Goal: Contribute content

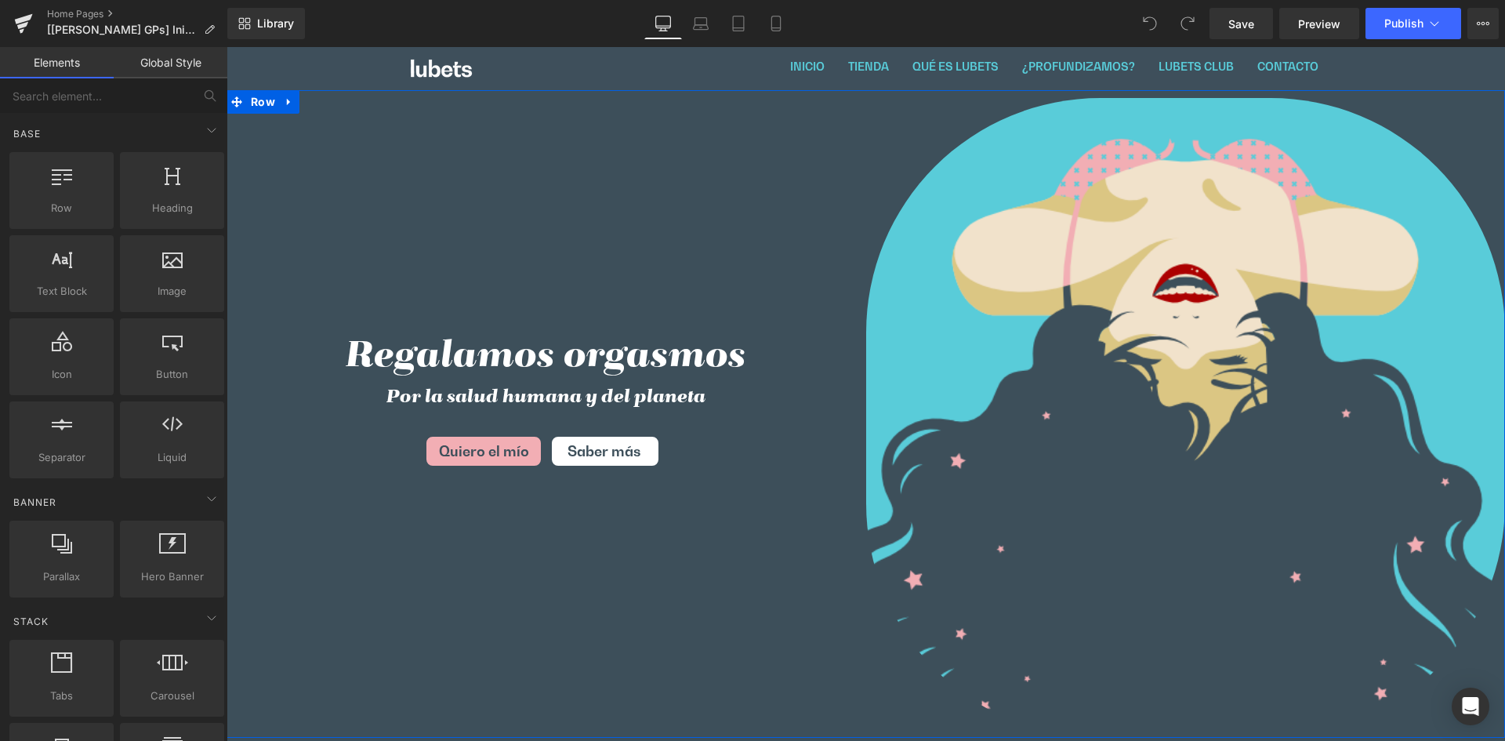
click at [796, 310] on div "Regalamos orgasmos Heading Por la salud humana y del planeta Heading Quiero el …" at bounding box center [546, 413] width 640 height 647
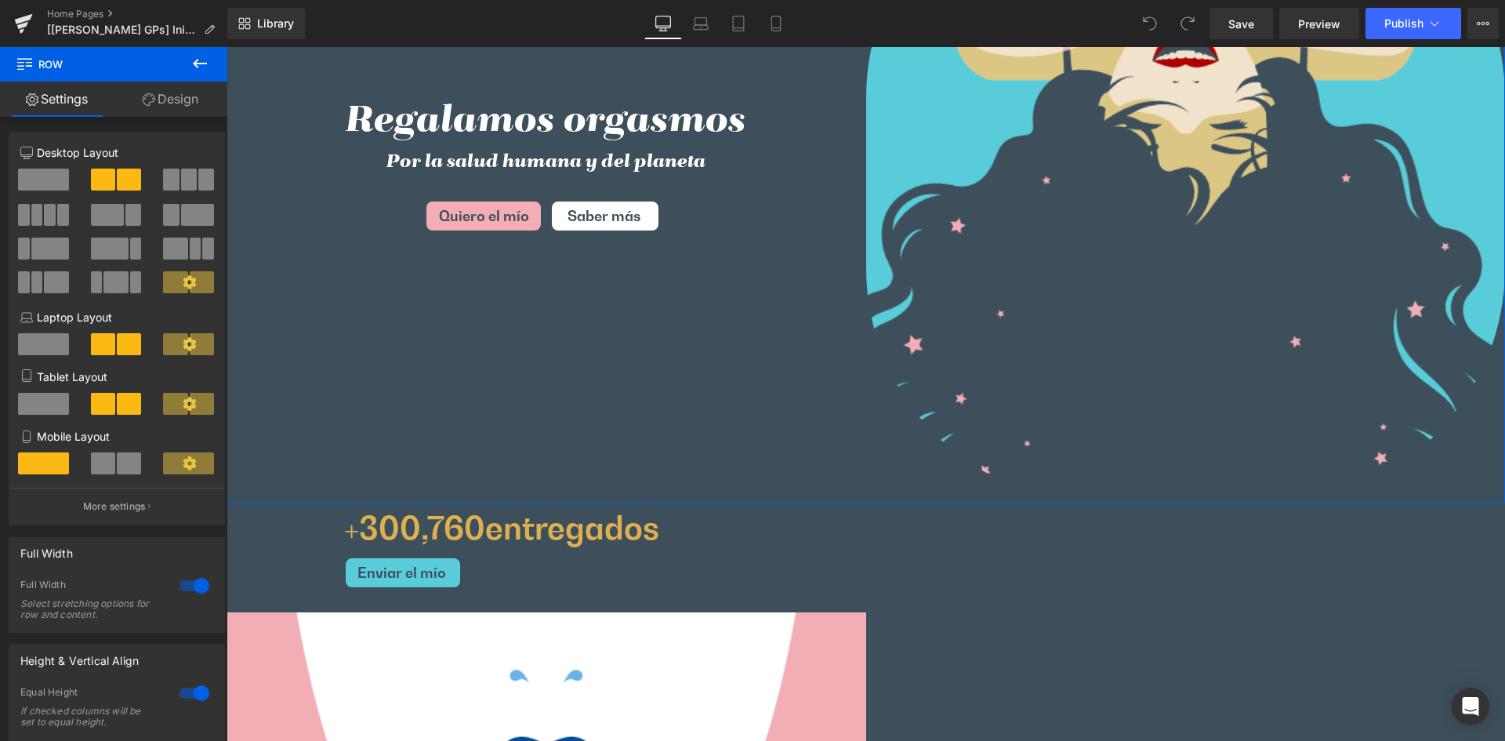
scroll to position [549, 0]
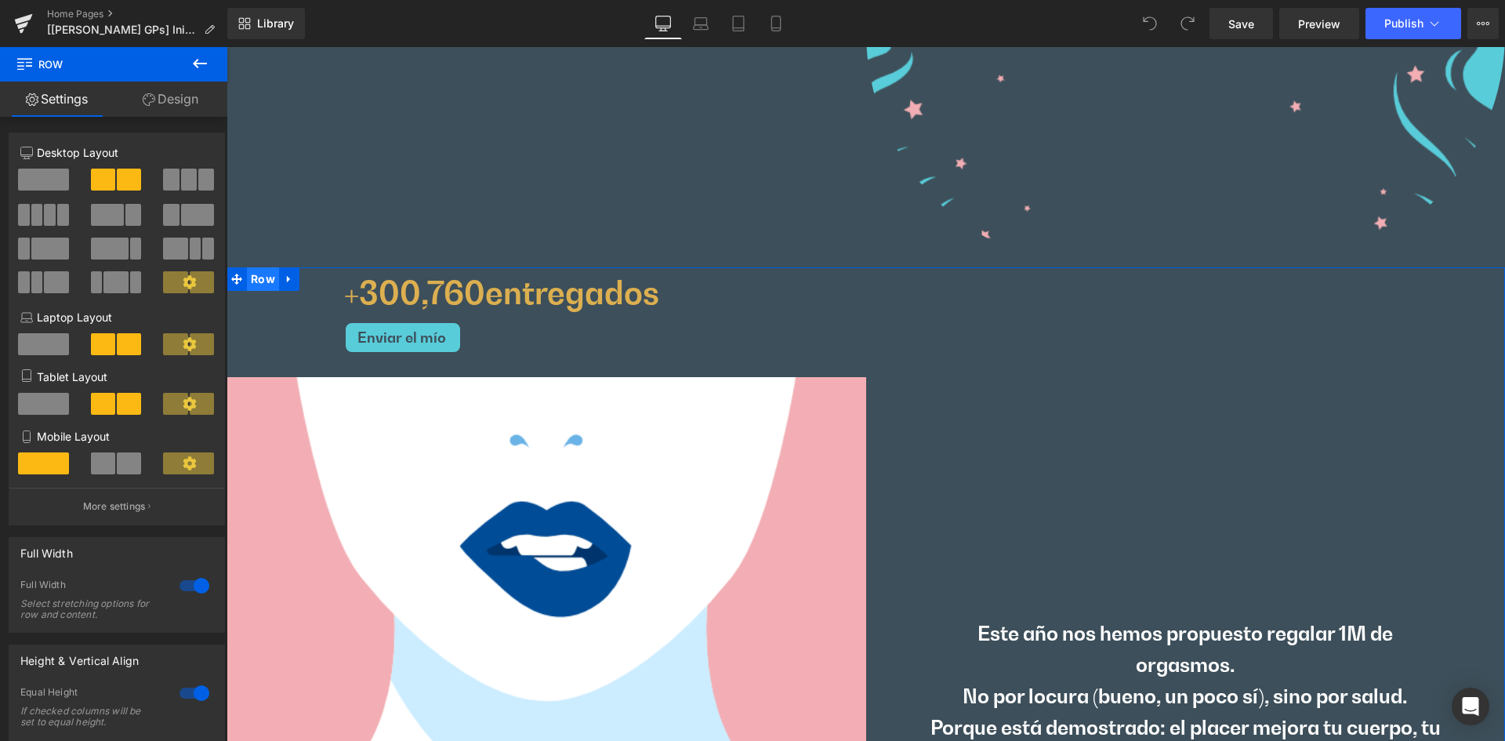
click at [249, 277] on span "Row" at bounding box center [263, 279] width 32 height 24
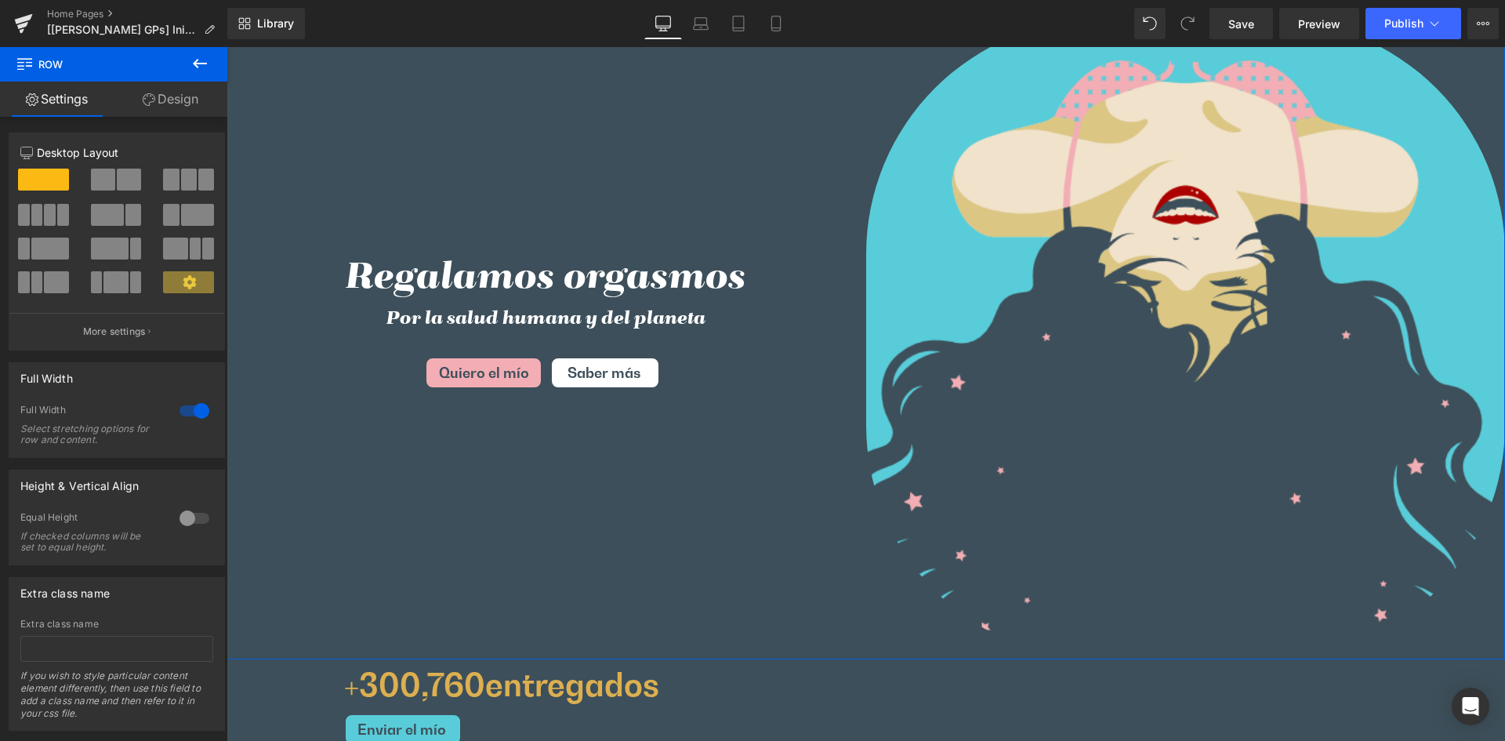
scroll to position [78, 0]
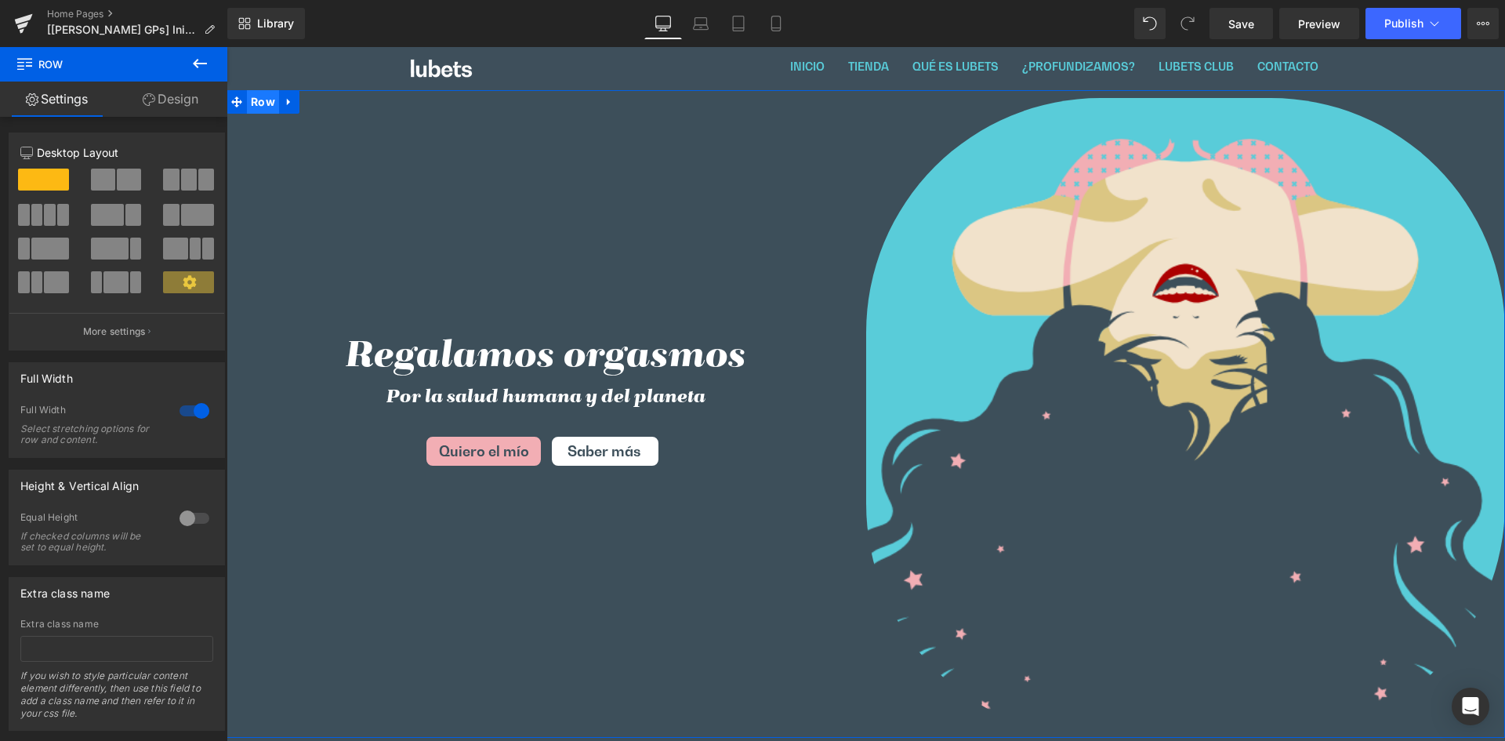
click at [260, 108] on span "Row" at bounding box center [263, 102] width 32 height 24
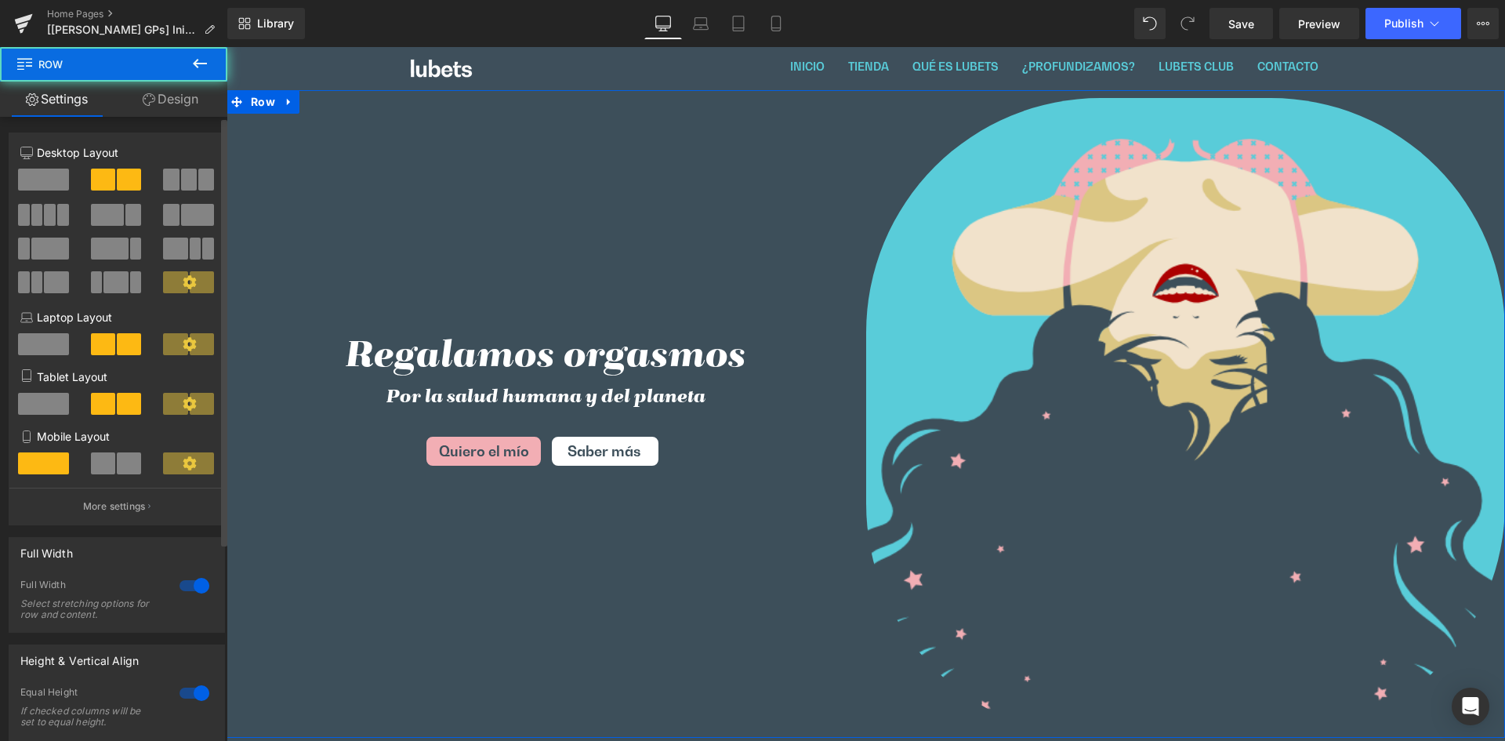
scroll to position [288, 0]
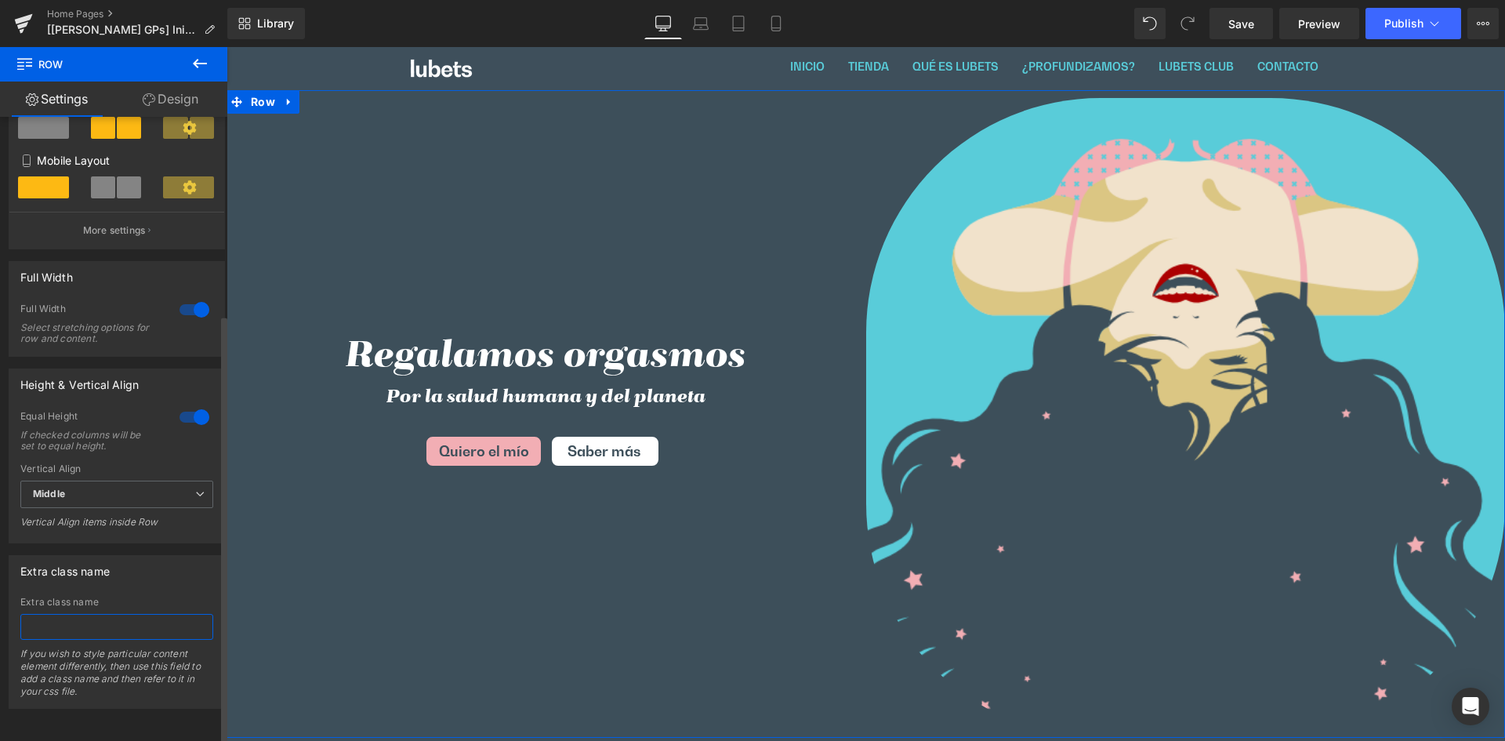
click at [116, 614] on input "text" at bounding box center [116, 627] width 193 height 26
type input "hide-eng"
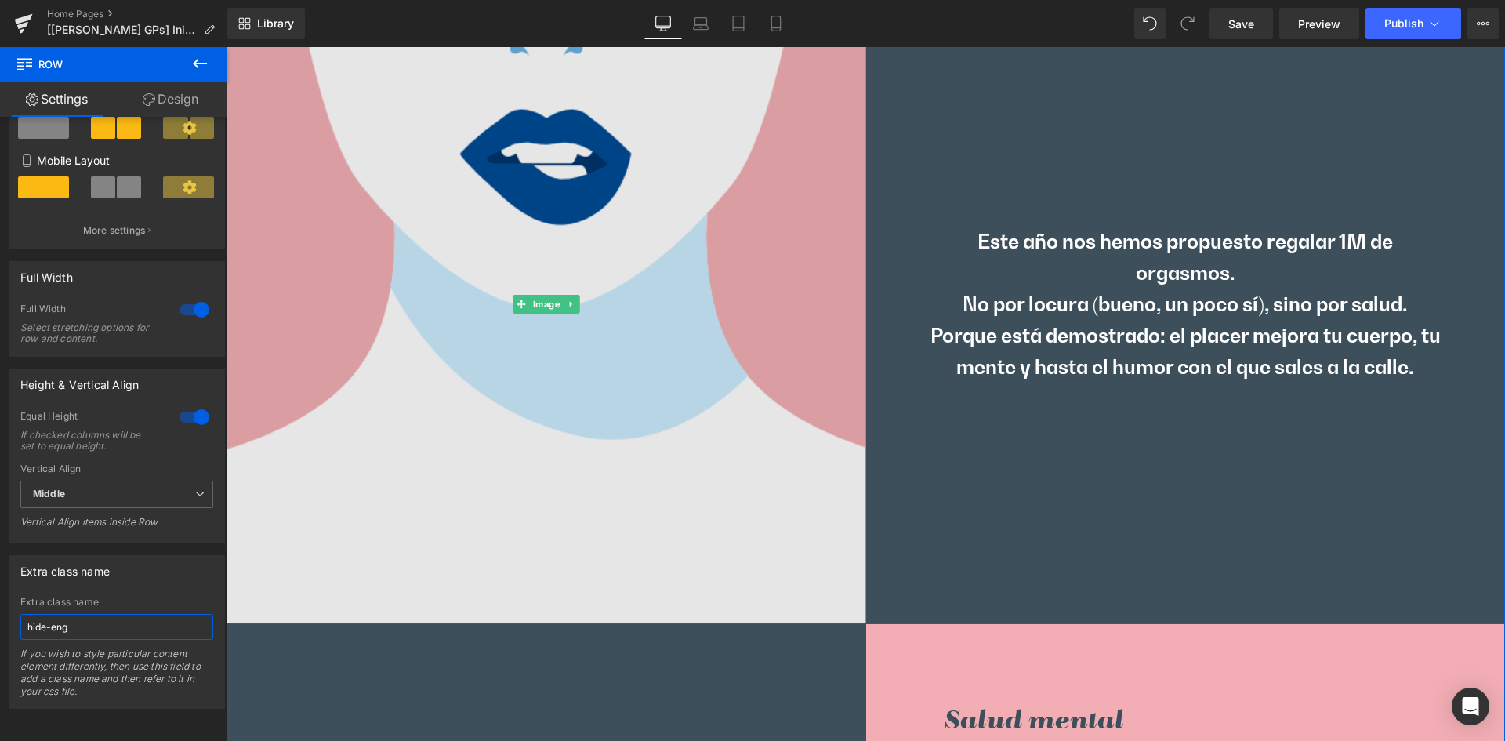
scroll to position [549, 0]
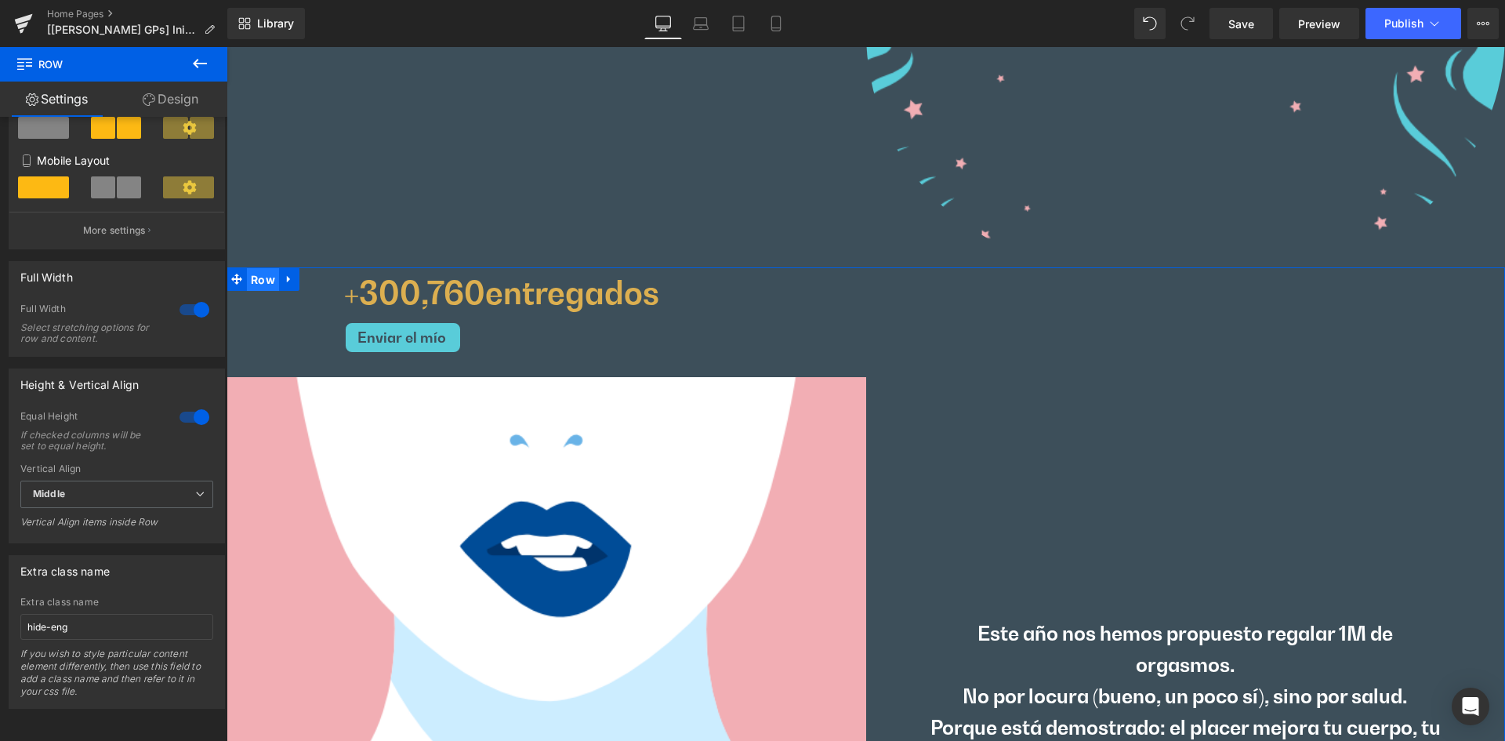
click at [256, 283] on span "Row" at bounding box center [263, 280] width 32 height 24
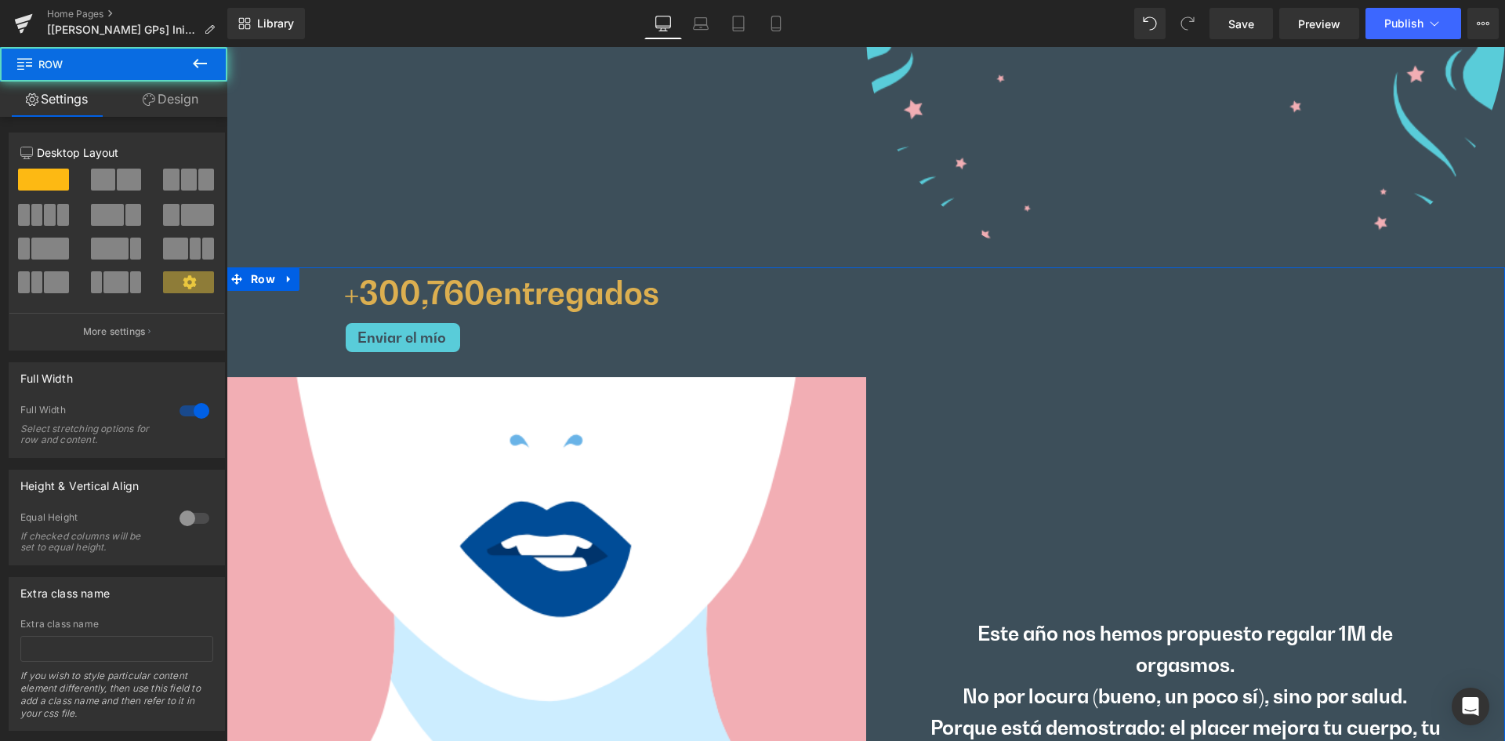
scroll to position [34, 0]
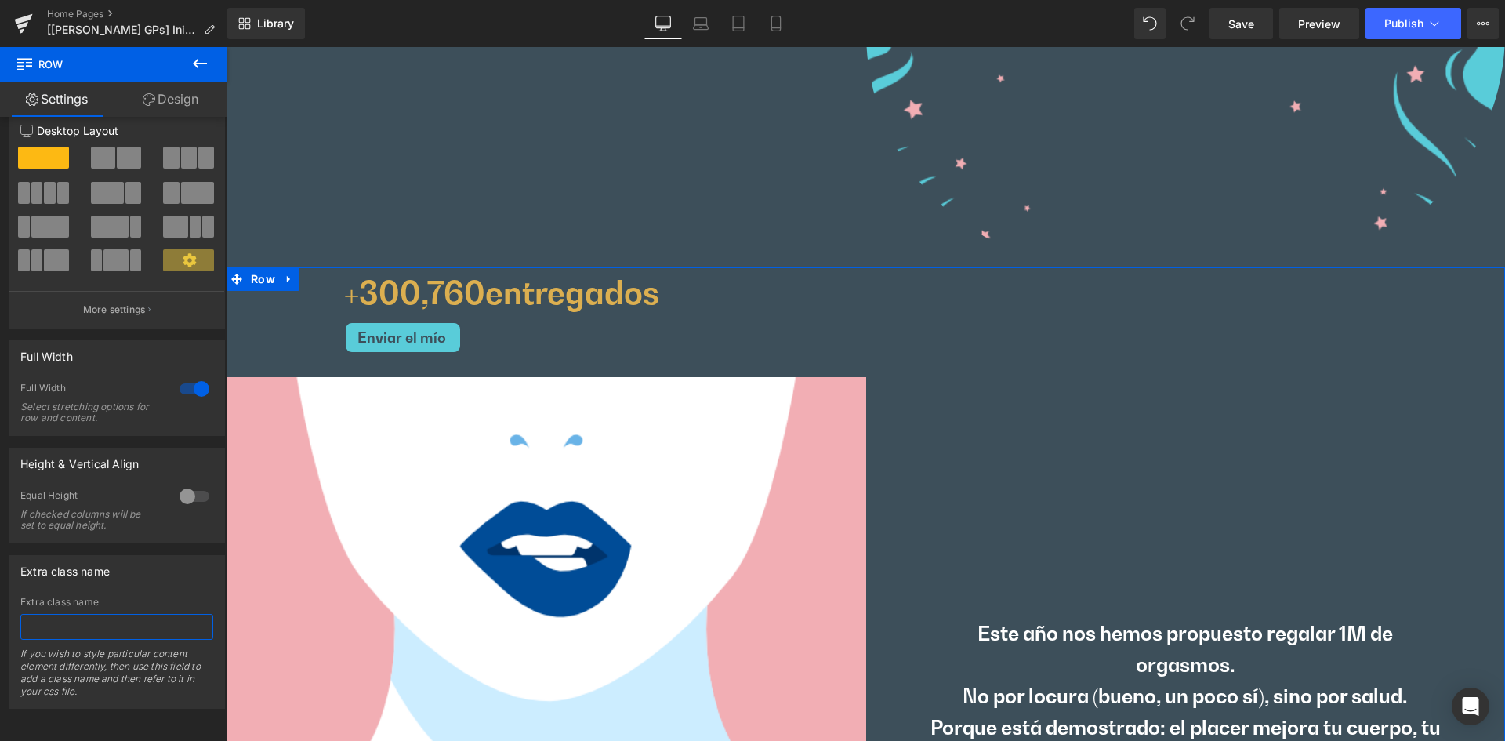
click at [88, 614] on input "text" at bounding box center [116, 627] width 193 height 26
paste input "hide-eng"
type input "hide-eng"
click at [1419, 26] on span "Publish" at bounding box center [1403, 23] width 39 height 13
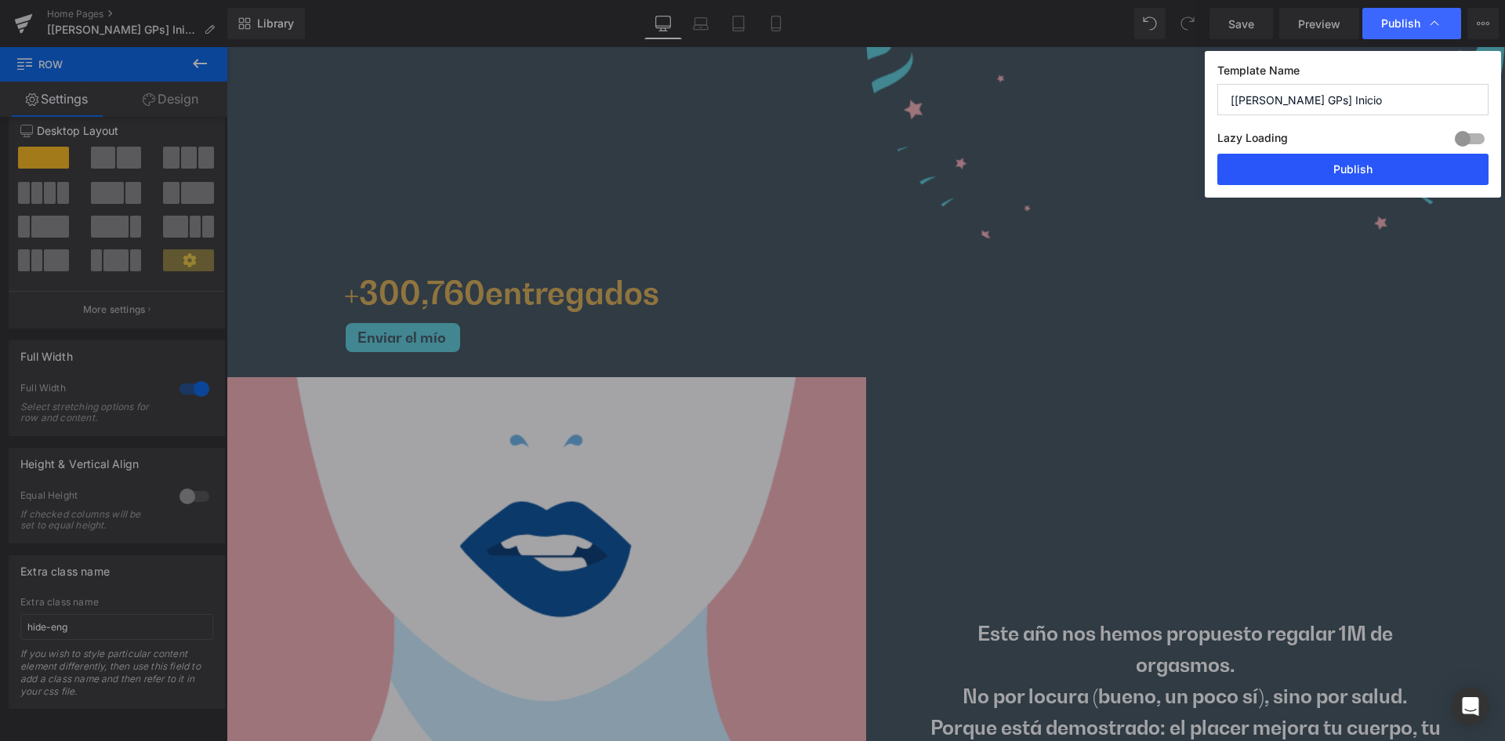
click at [1346, 175] on button "Publish" at bounding box center [1352, 169] width 271 height 31
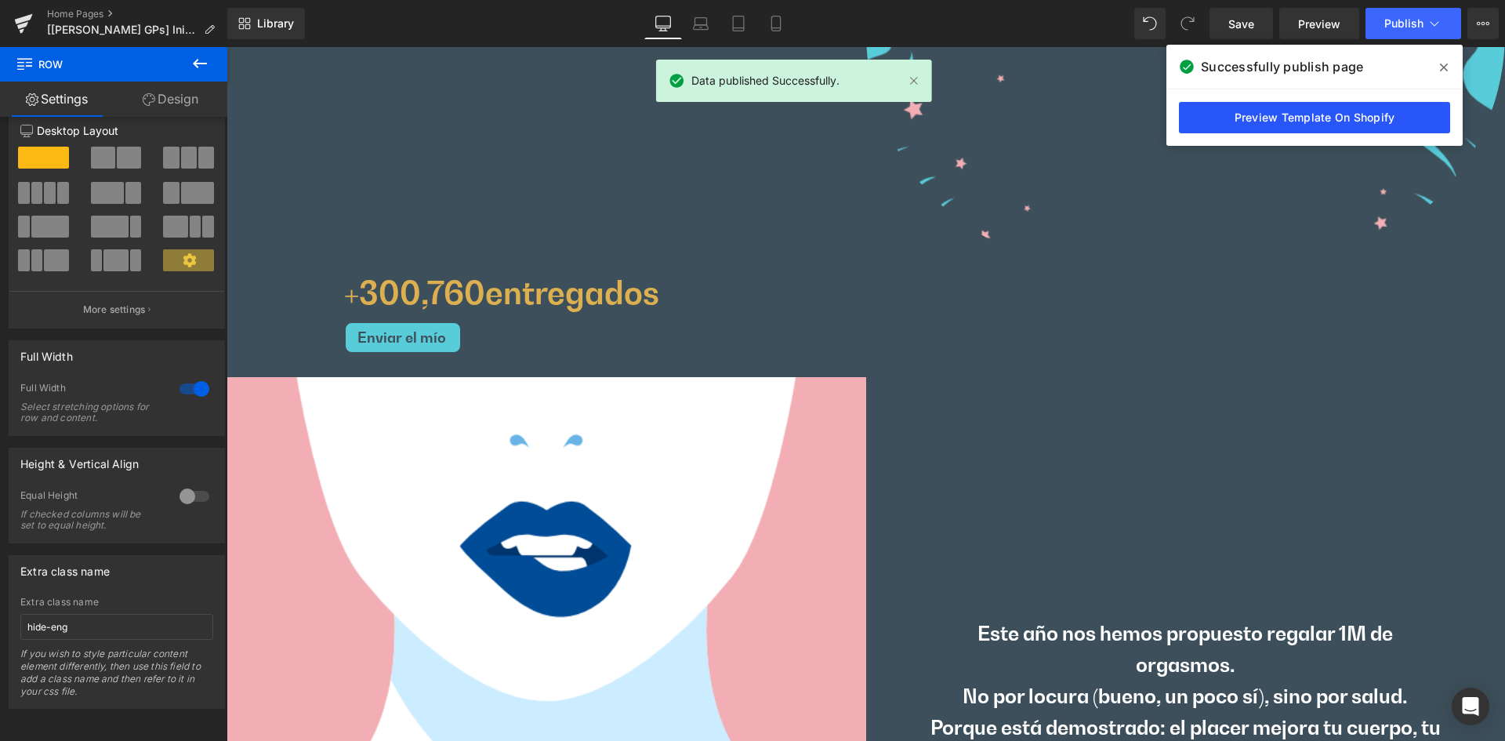
click at [1226, 118] on link "Preview Template On Shopify" at bounding box center [1314, 117] width 271 height 31
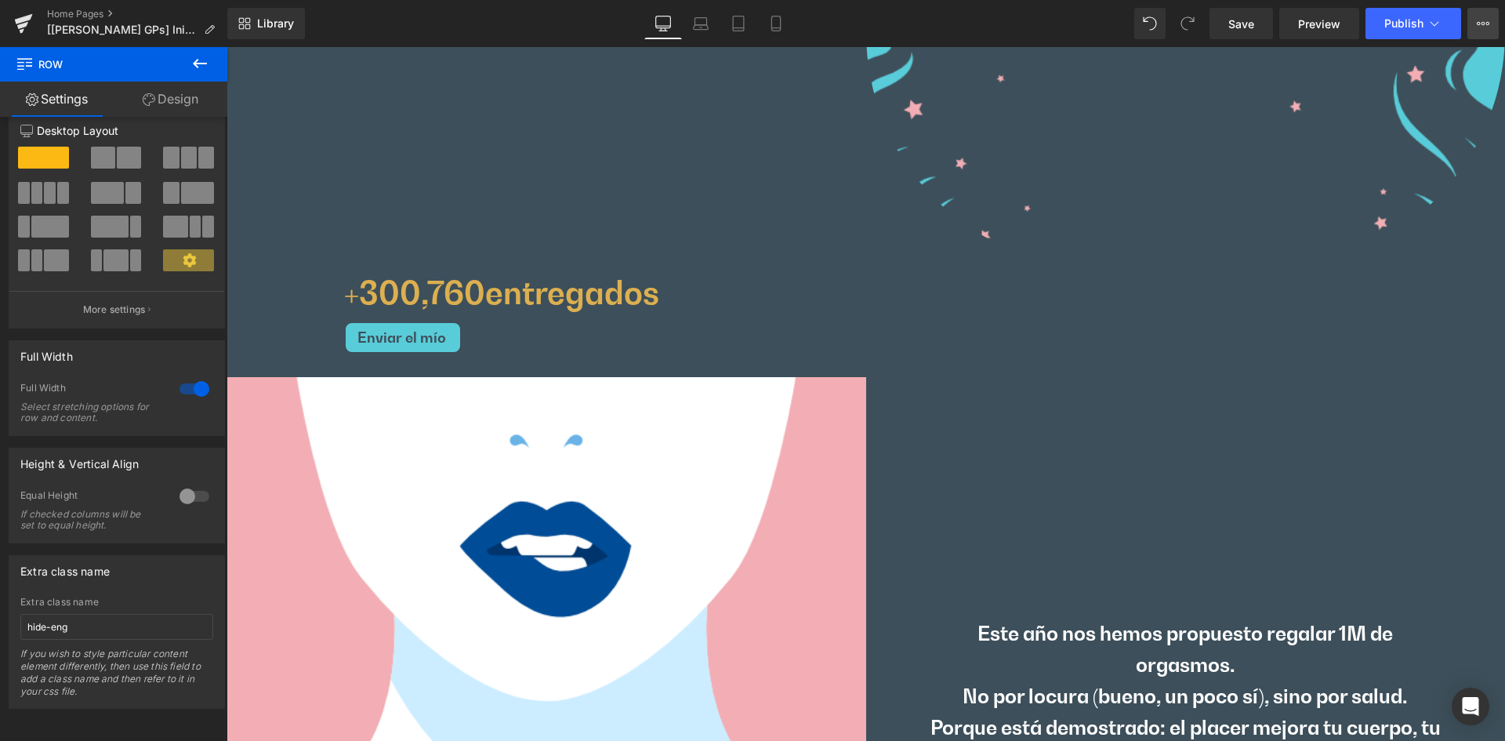
click at [1483, 21] on icon at bounding box center [1482, 23] width 13 height 13
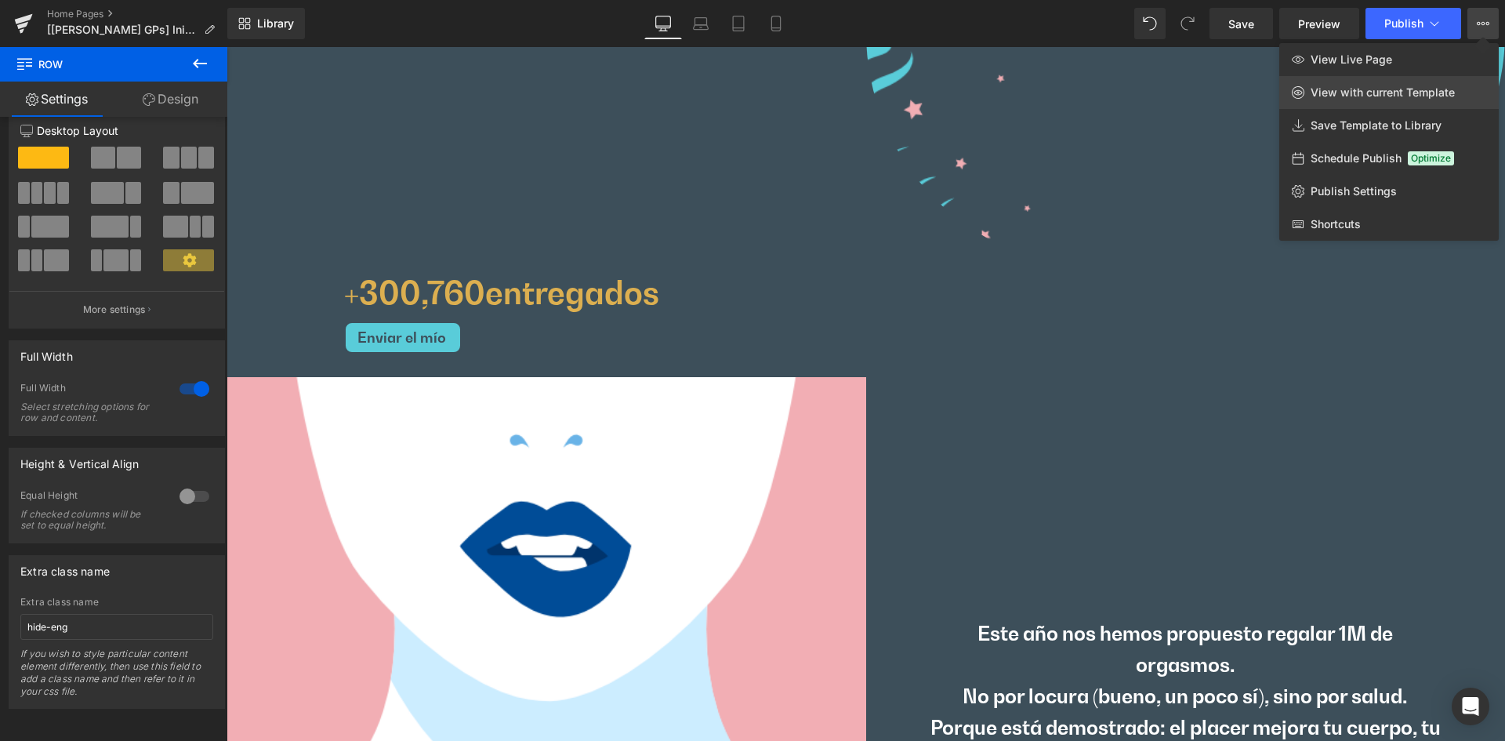
click at [1376, 87] on span "View with current Template" at bounding box center [1382, 92] width 144 height 14
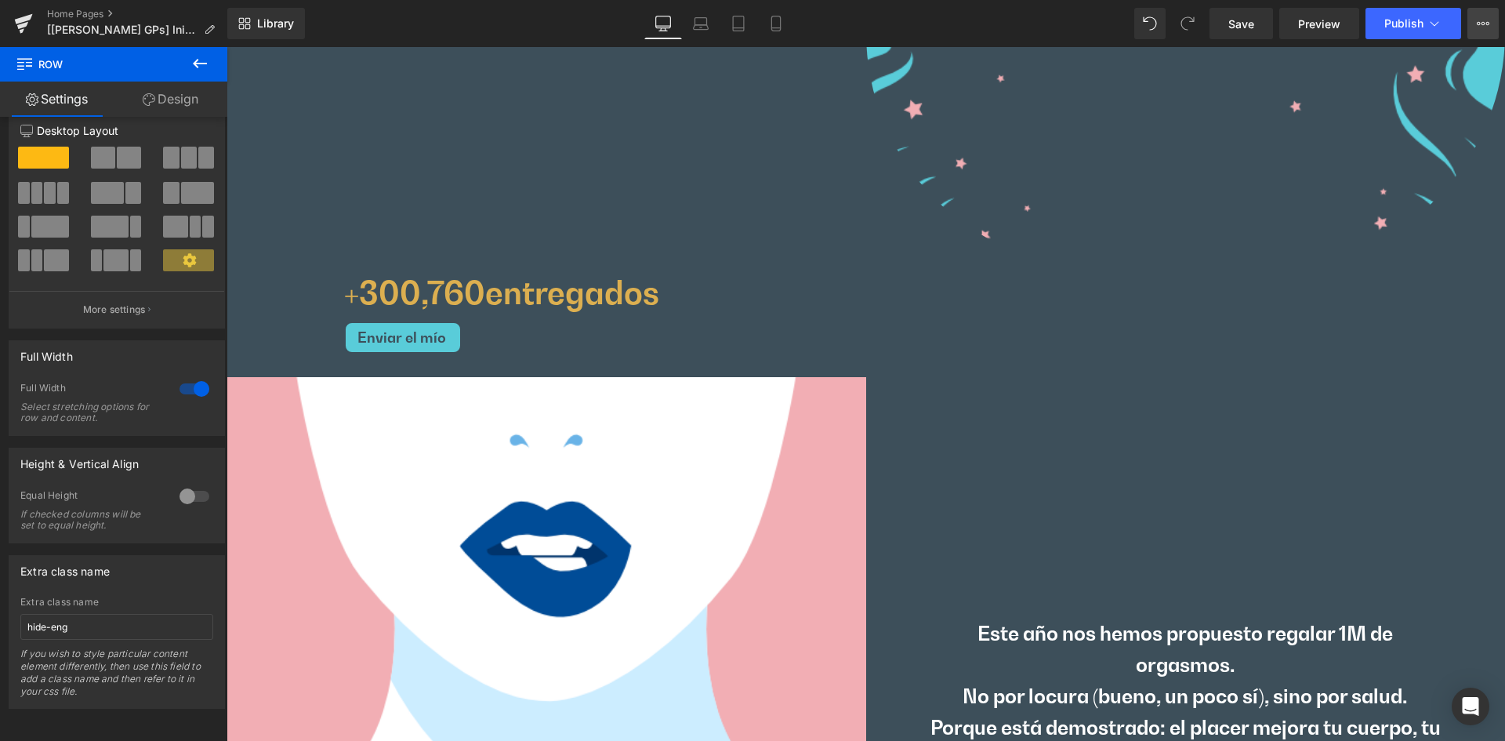
click at [1486, 21] on icon at bounding box center [1482, 23] width 13 height 13
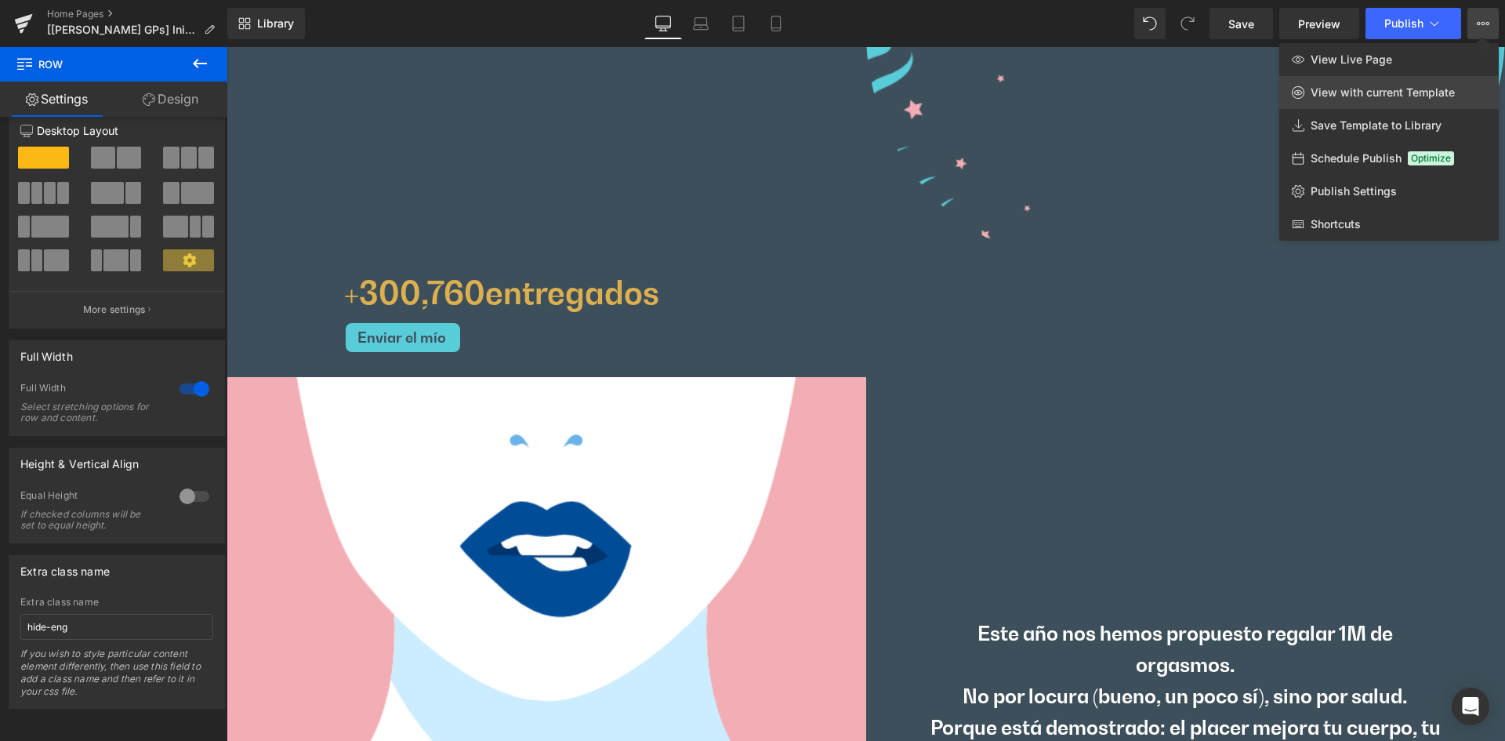
click at [1370, 96] on span "View with current Template" at bounding box center [1382, 92] width 144 height 14
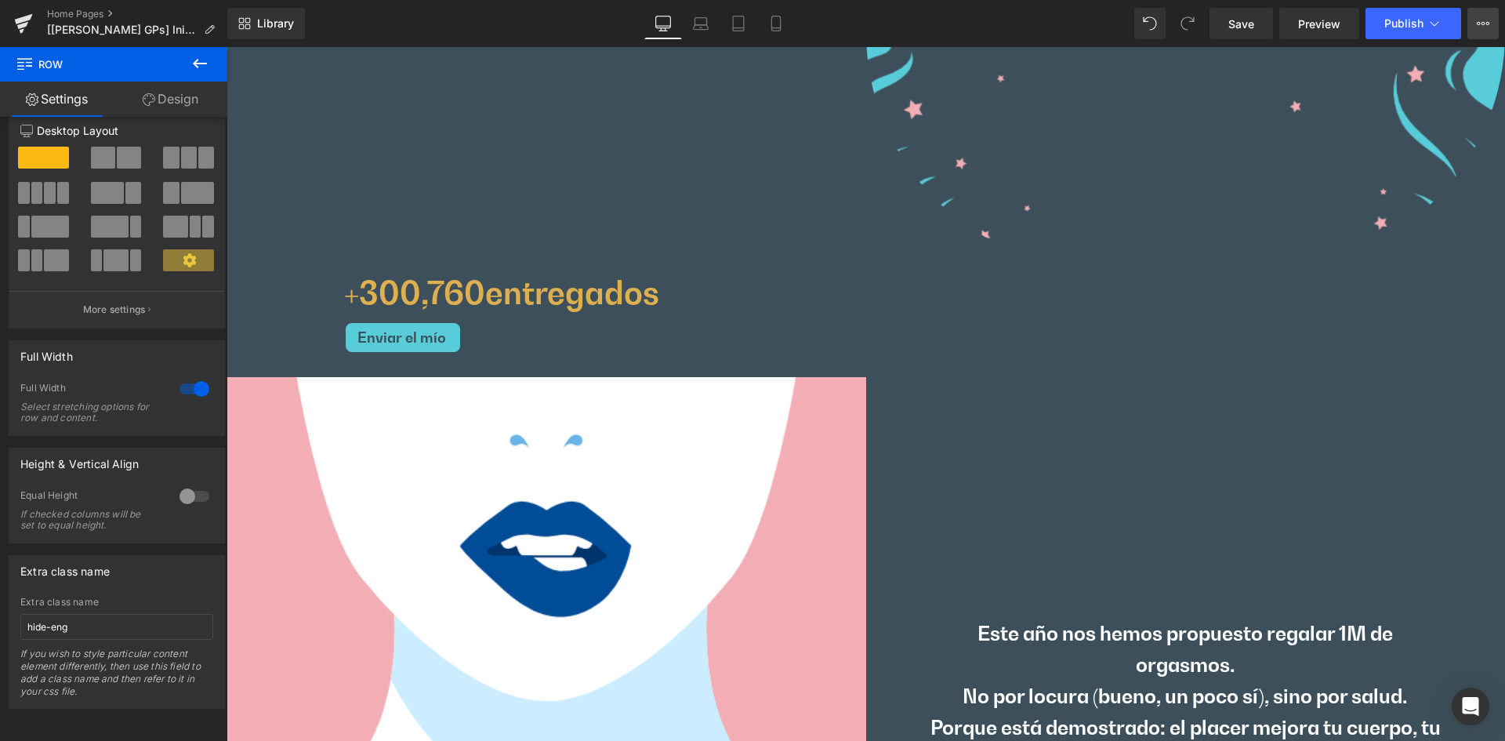
click at [1484, 21] on icon at bounding box center [1482, 23] width 13 height 13
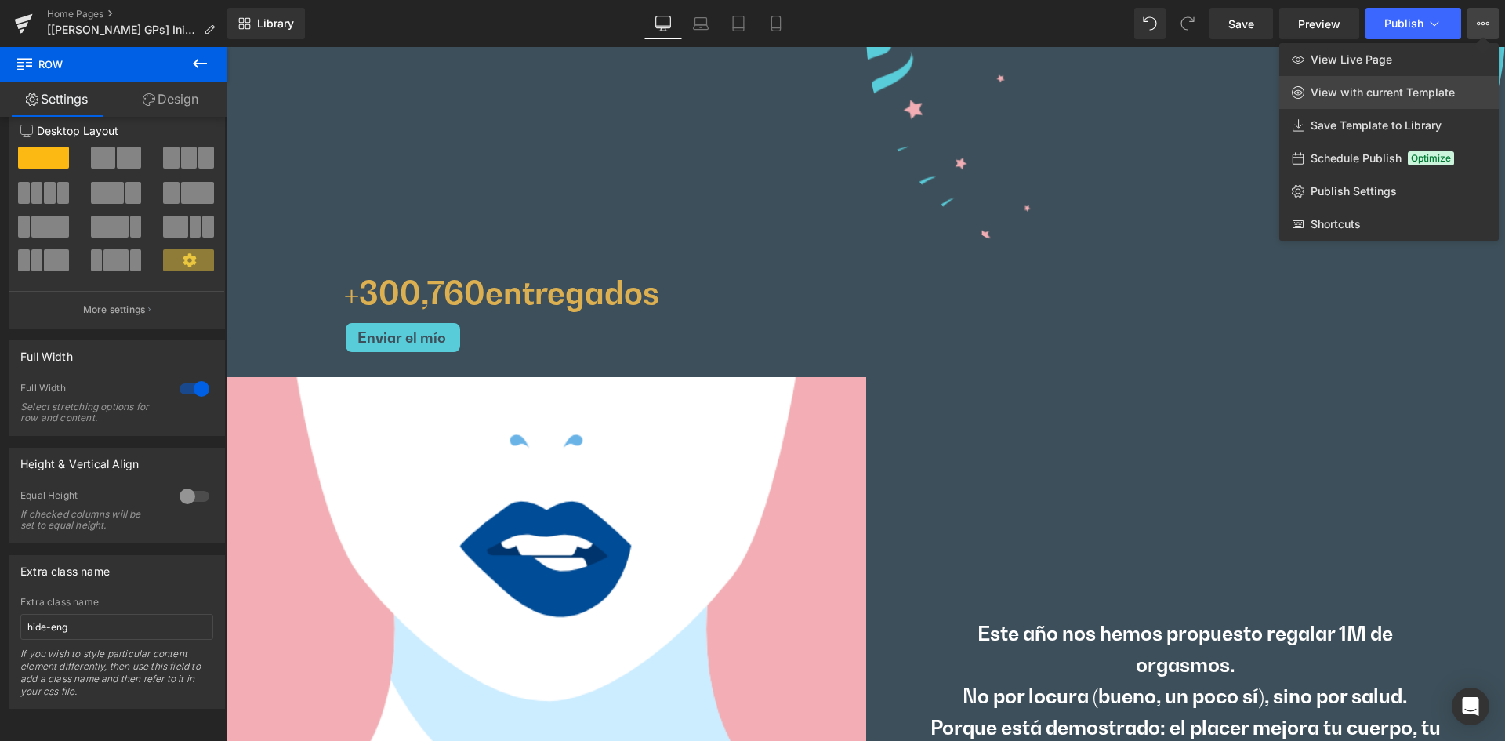
click at [1375, 99] on span "View with current Template" at bounding box center [1382, 92] width 144 height 14
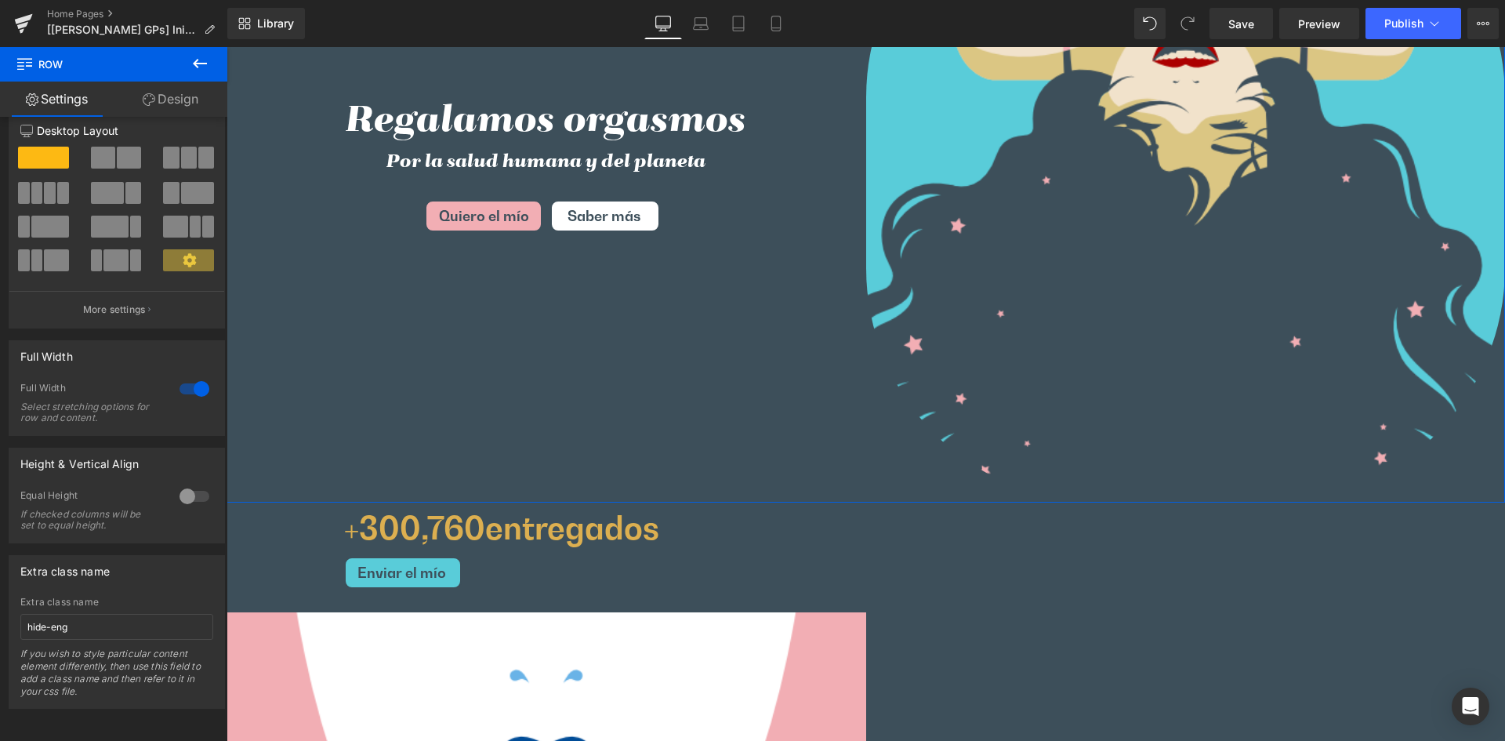
scroll to position [0, 0]
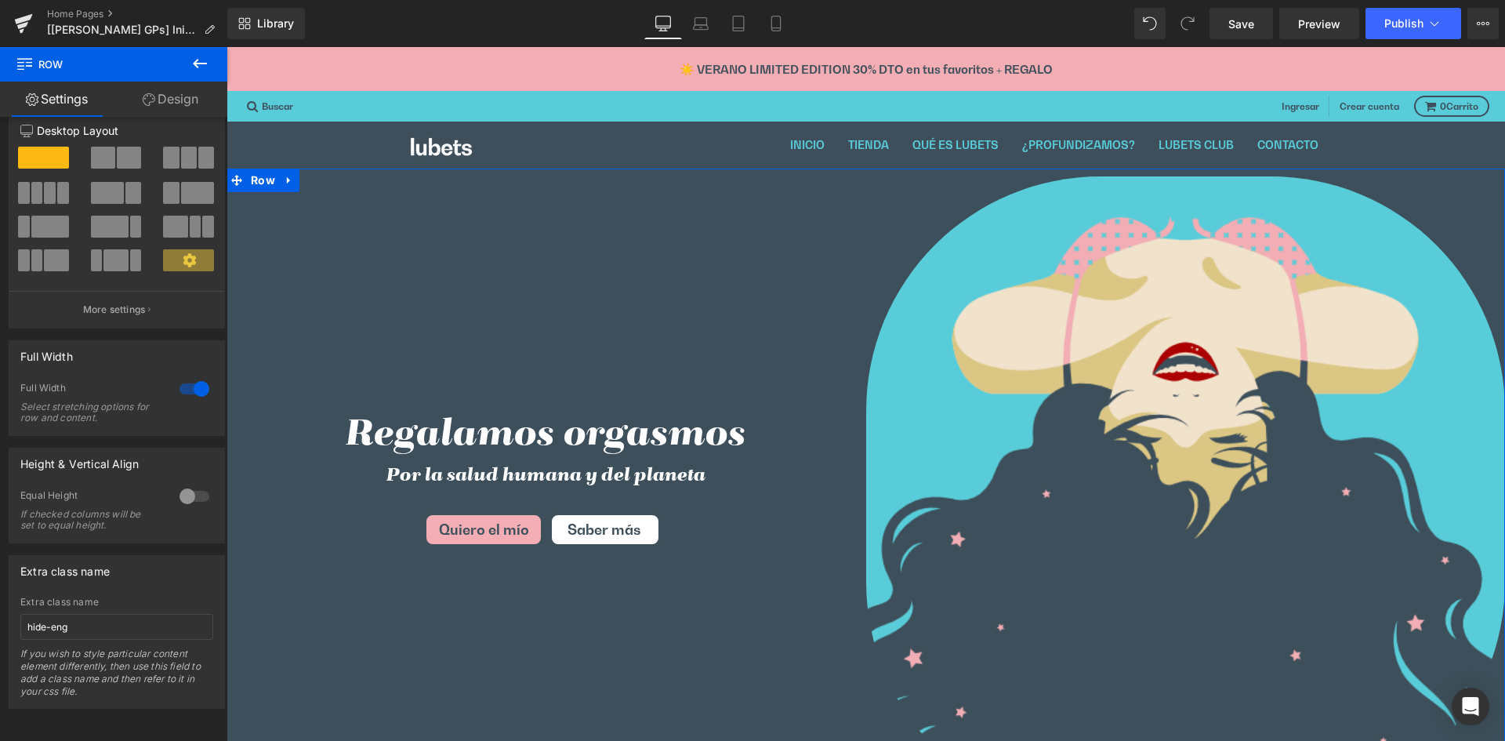
click at [404, 242] on div "Regalamos orgasmos Heading Por la salud humana y del planeta Heading Quiero el …" at bounding box center [546, 491] width 640 height 647
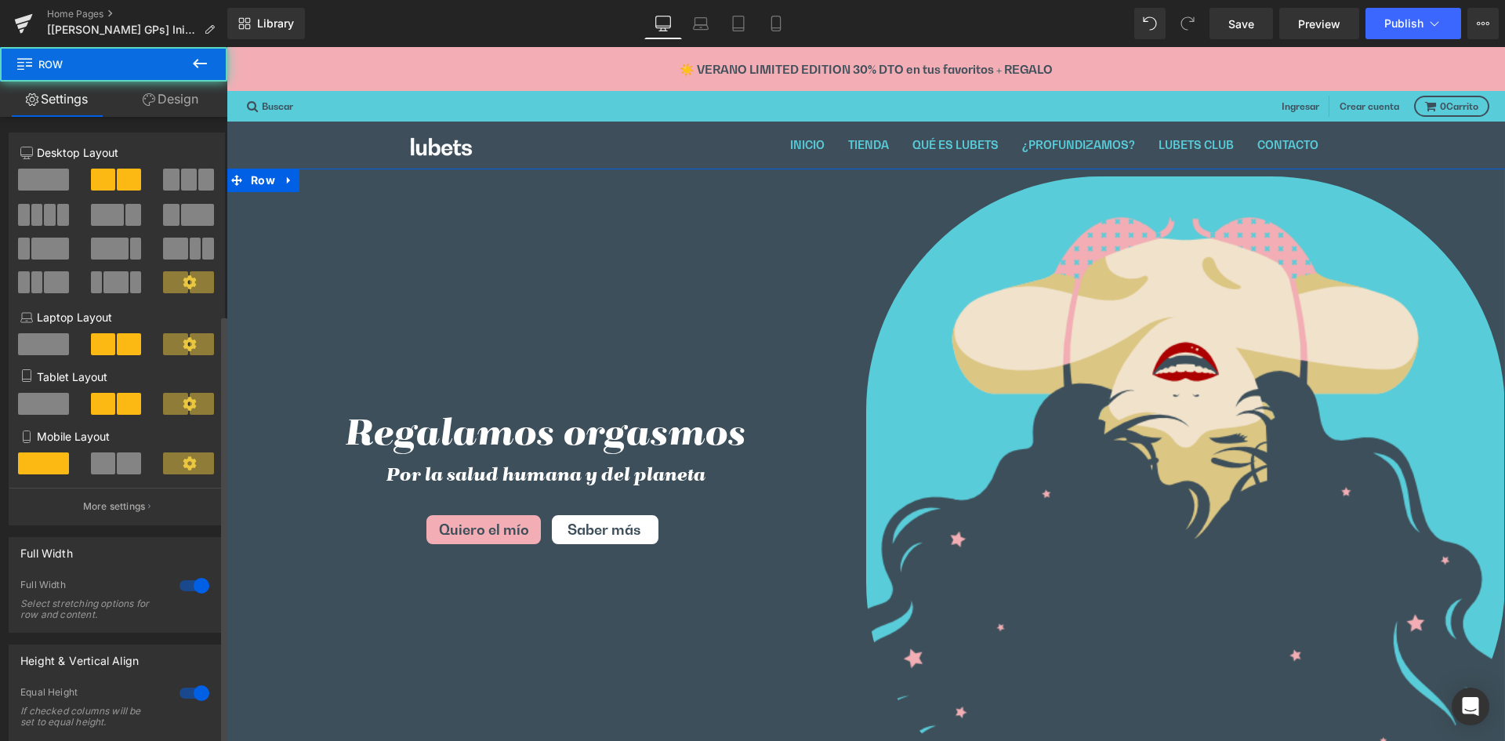
scroll to position [288, 0]
